Goal: Entertainment & Leisure: Consume media (video, audio)

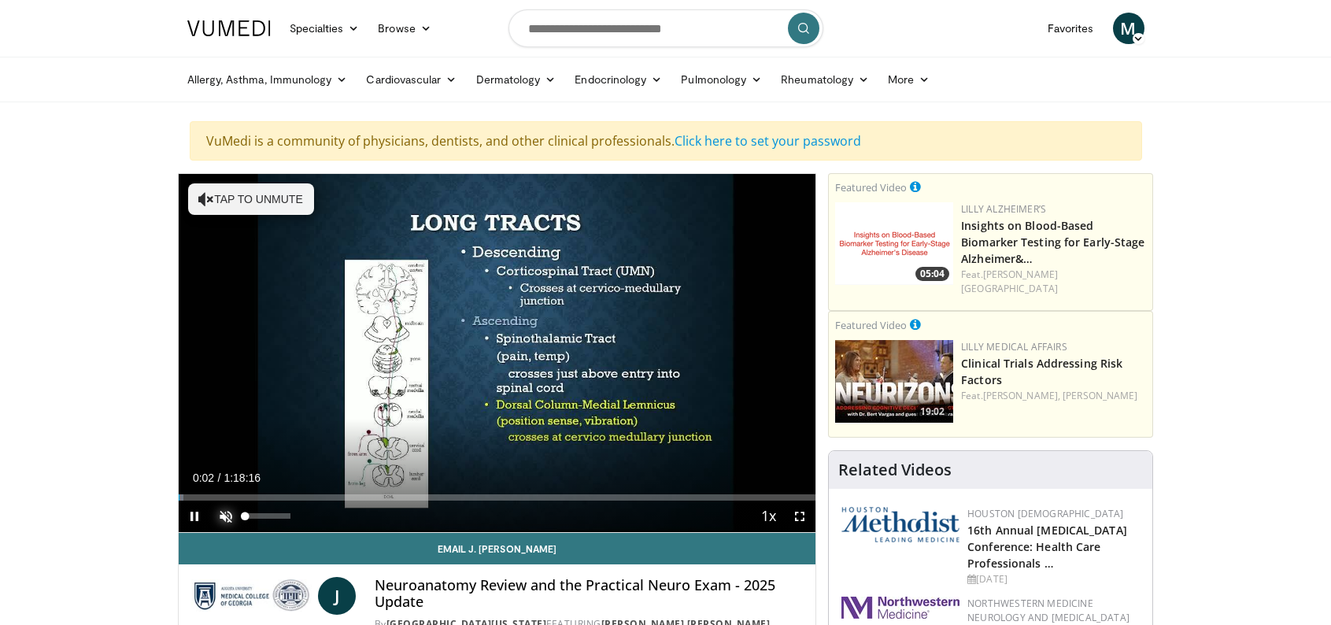
click at [220, 515] on span "Video Player" at bounding box center [225, 515] width 31 height 31
click at [190, 515] on span "Video Player" at bounding box center [194, 515] width 31 height 31
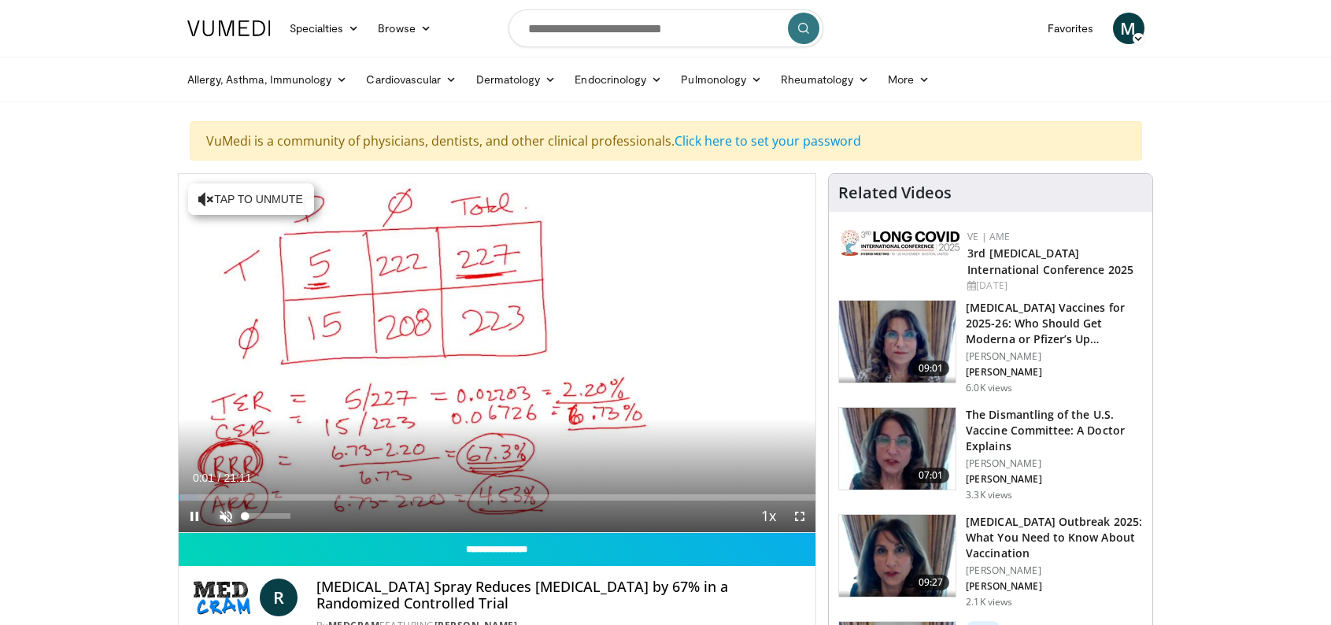
click at [221, 512] on span "Video Player" at bounding box center [225, 515] width 31 height 31
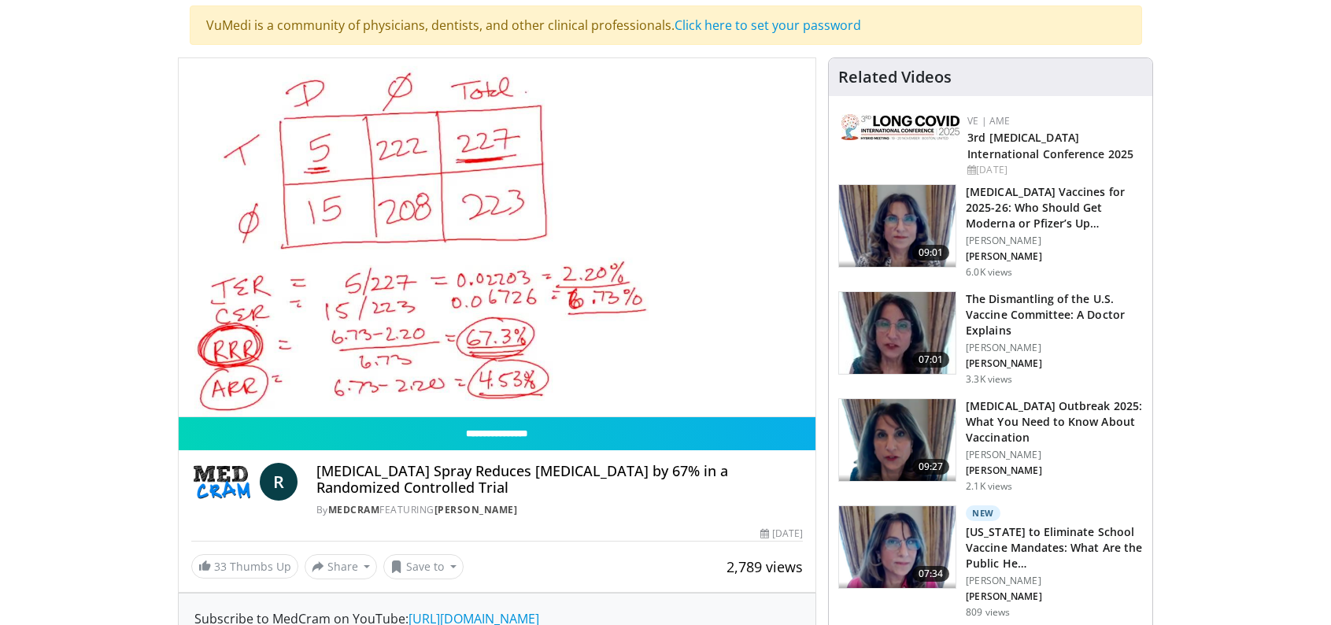
scroll to position [109, 0]
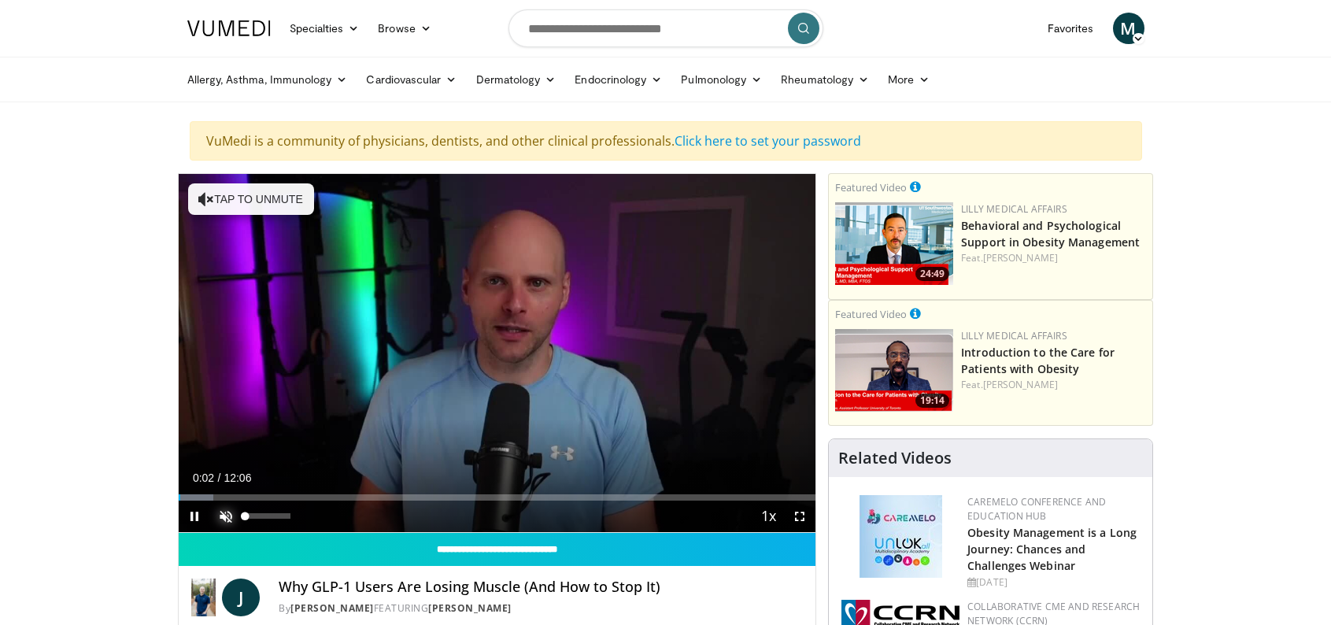
click at [220, 515] on span "Video Player" at bounding box center [225, 515] width 31 height 31
click at [194, 521] on span "Video Player" at bounding box center [194, 515] width 31 height 31
